Goal: Information Seeking & Learning: Learn about a topic

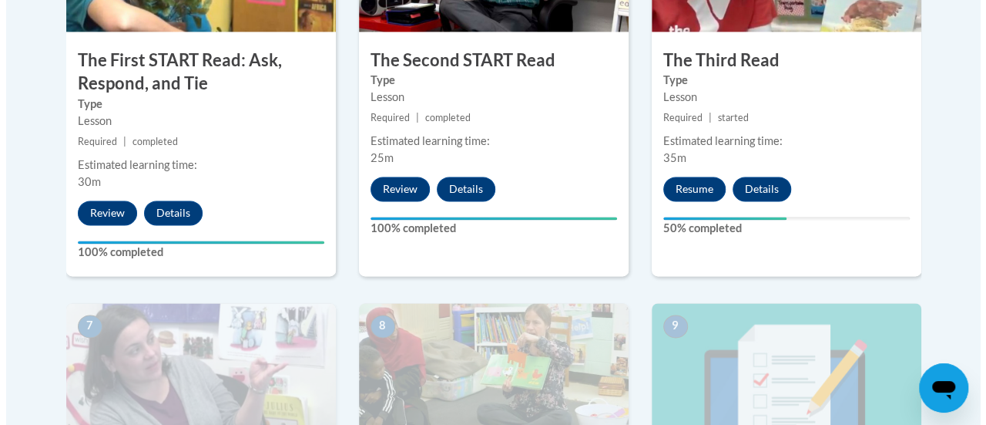
scroll to position [1063, 0]
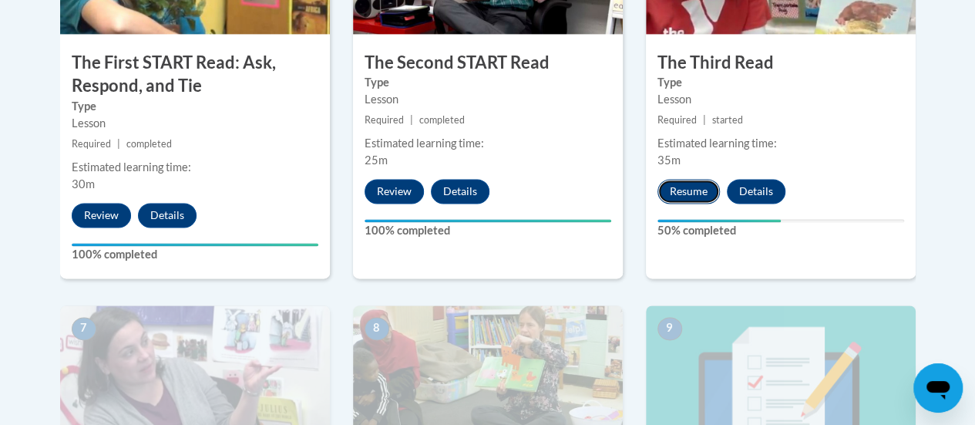
click at [690, 197] on button "Resume" at bounding box center [688, 191] width 62 height 25
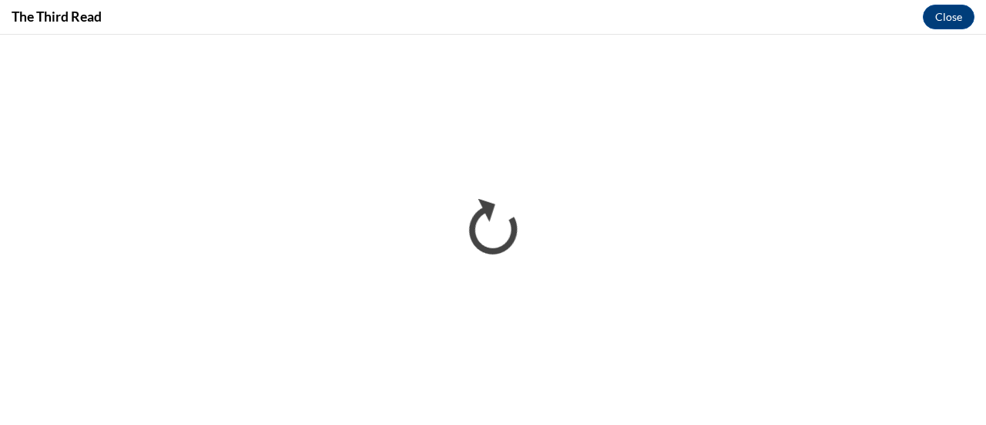
scroll to position [0, 0]
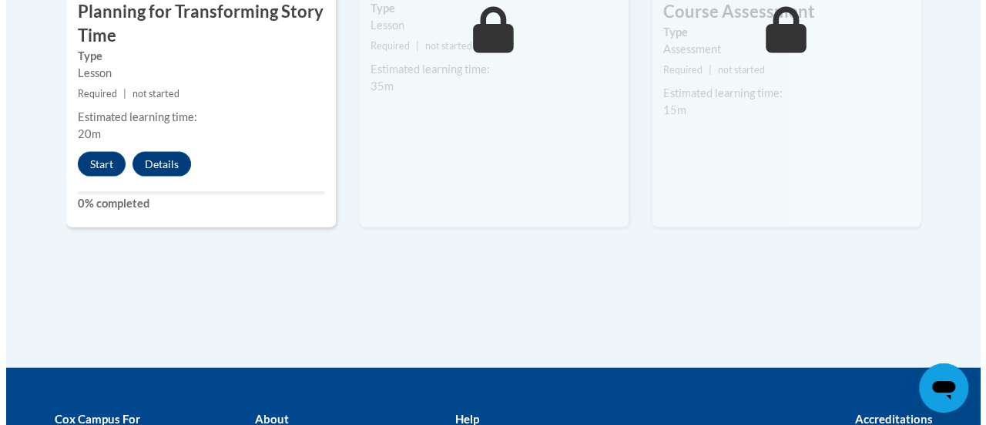
scroll to position [1577, 0]
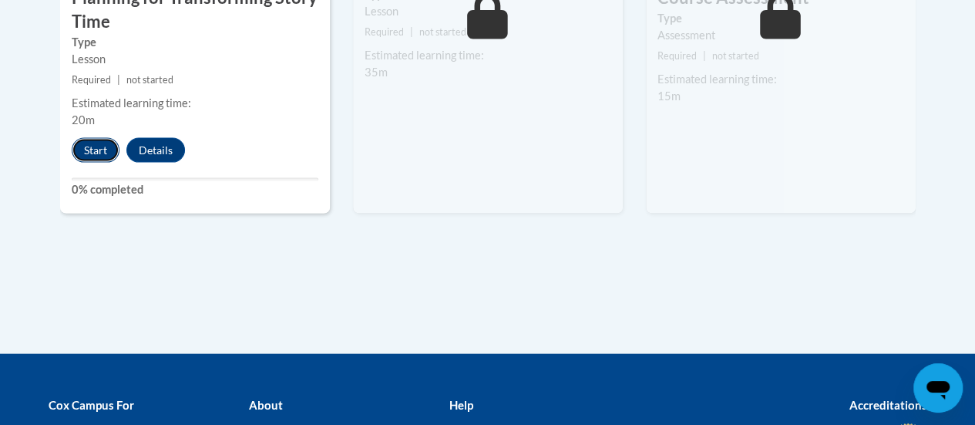
click at [80, 138] on button "Start" at bounding box center [96, 150] width 48 height 25
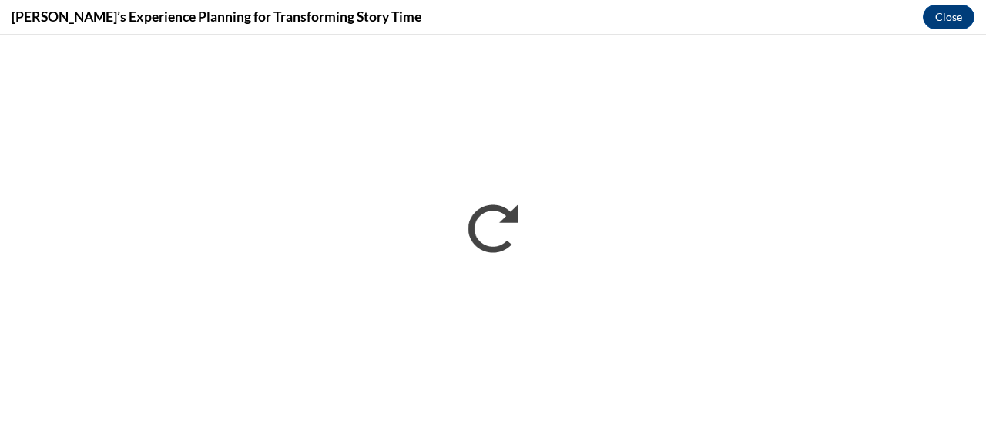
scroll to position [0, 0]
